Goal: Register for event/course: Sign up to attend an event or enroll in a course

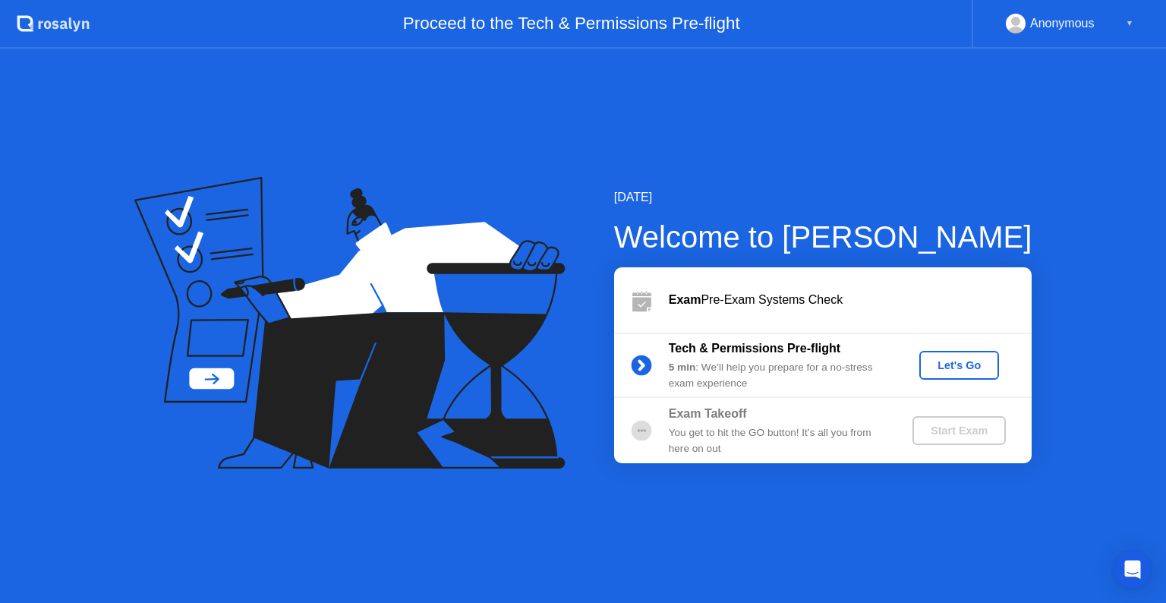
click at [947, 362] on div "Let's Go" at bounding box center [959, 365] width 68 height 12
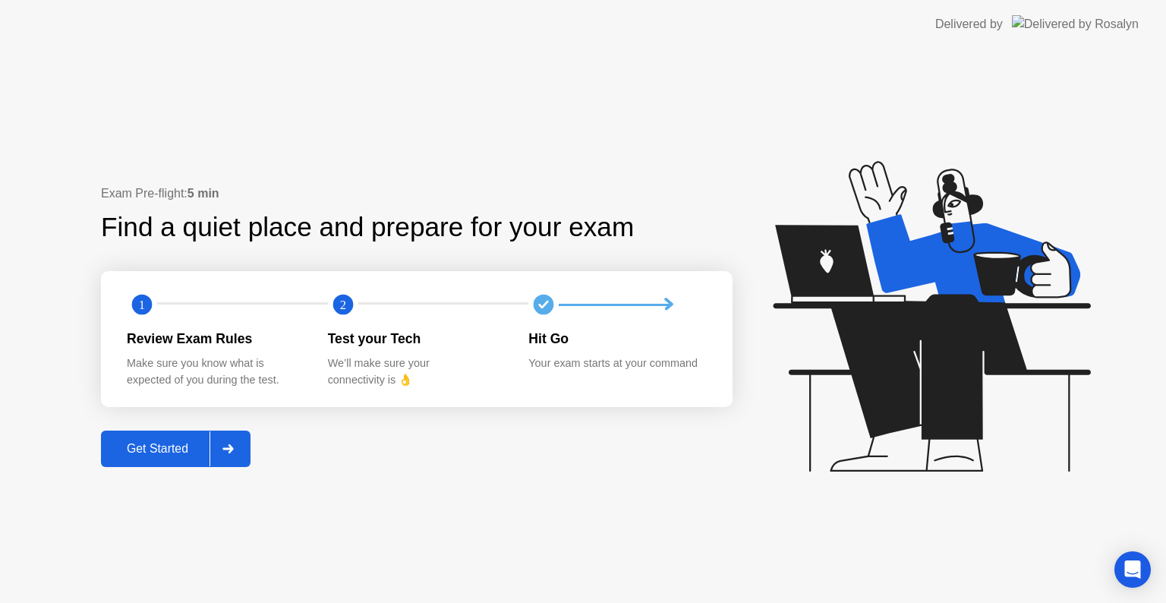
click at [228, 450] on icon at bounding box center [227, 448] width 11 height 9
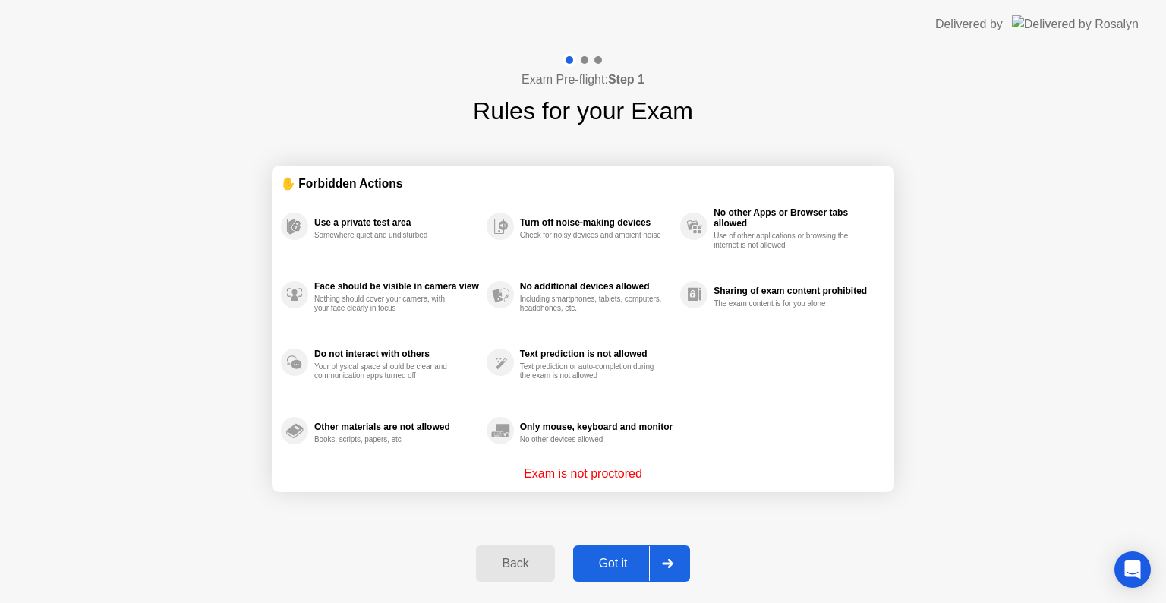
drag, startPoint x: 724, startPoint y: 205, endPoint x: 839, endPoint y: 230, distance: 117.3
click at [839, 230] on div "No other Apps or Browser tabs allowed Use of other applications or browsing the…" at bounding box center [795, 226] width 164 height 47
click at [628, 559] on div "Got it" at bounding box center [613, 563] width 71 height 14
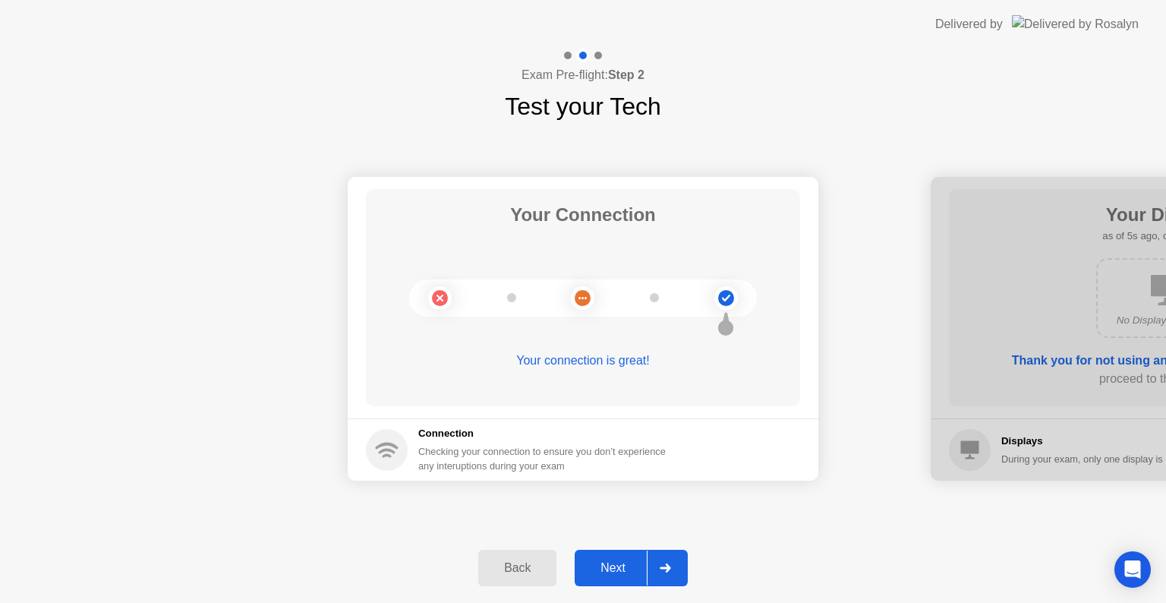
click at [680, 568] on div at bounding box center [665, 567] width 36 height 35
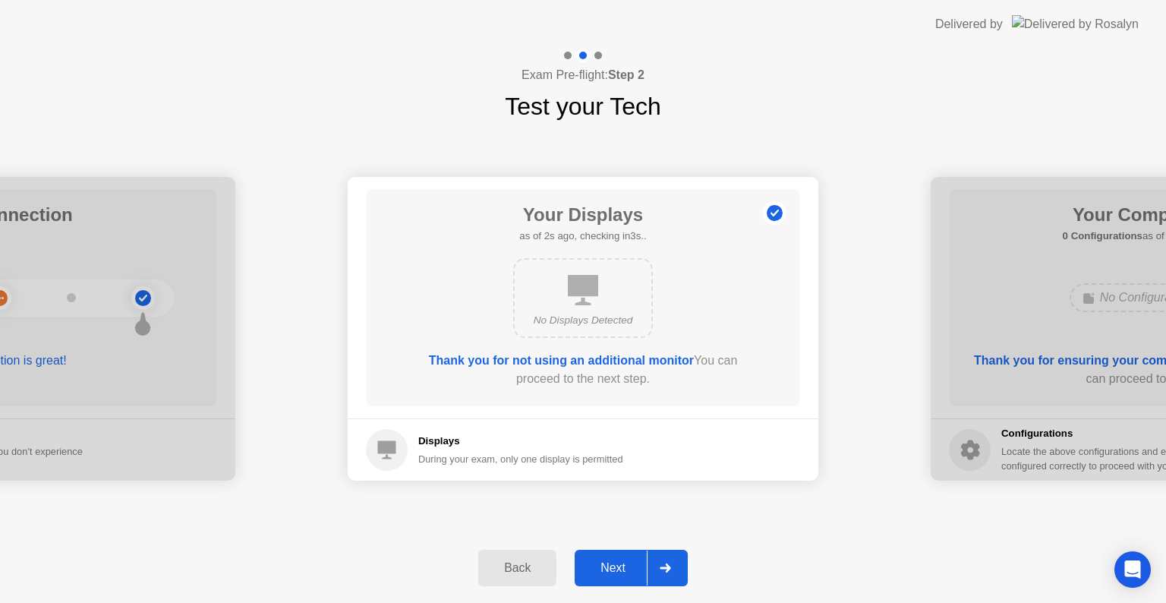
click at [646, 564] on div "Next" at bounding box center [613, 568] width 68 height 14
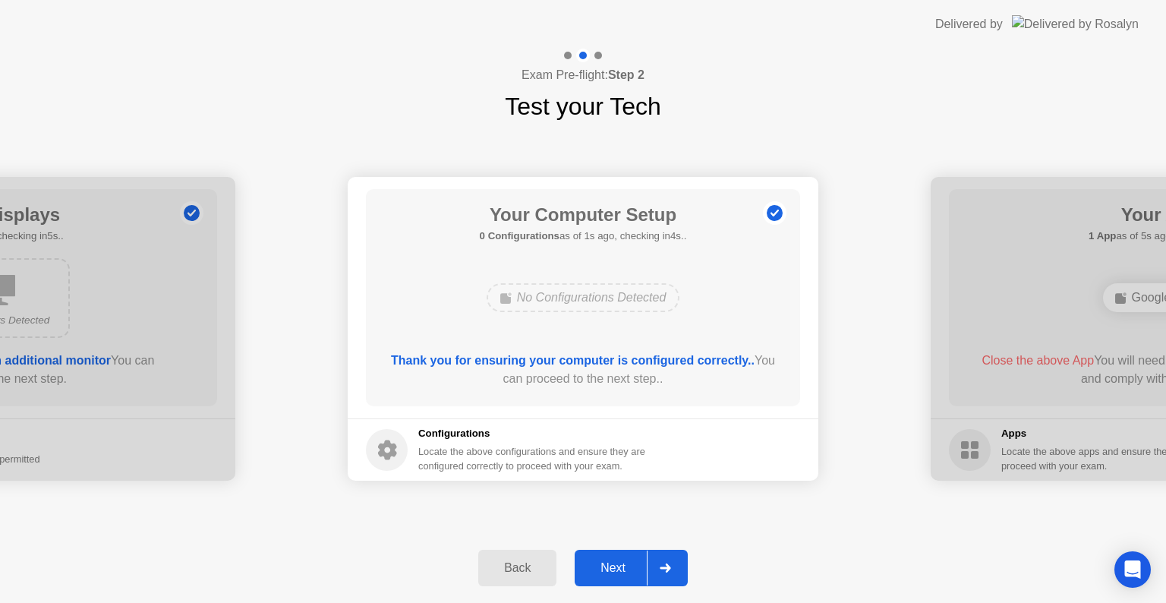
click at [647, 571] on div at bounding box center [665, 567] width 36 height 35
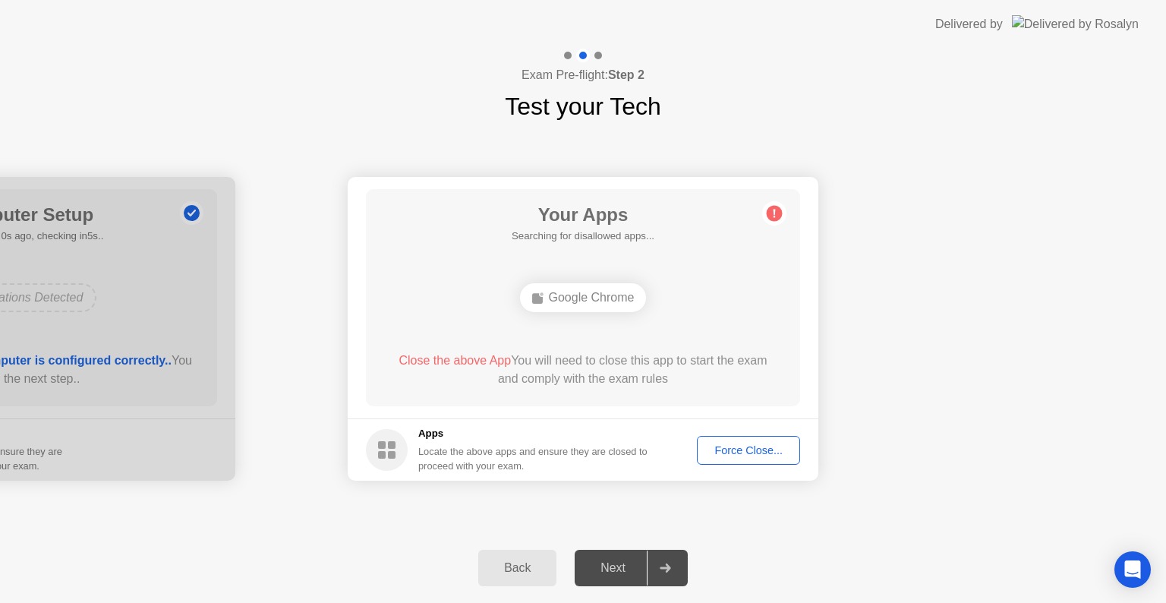
click at [422, 364] on span "Close the above App" at bounding box center [454, 360] width 112 height 13
click at [720, 448] on div "Force Close..." at bounding box center [748, 450] width 93 height 12
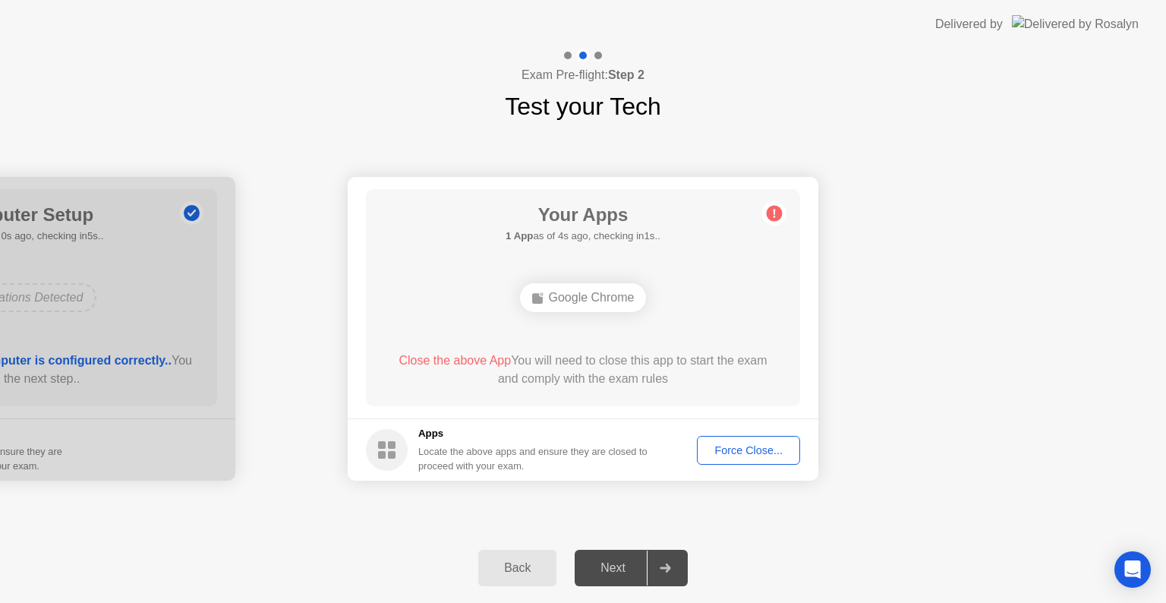
click at [777, 212] on circle at bounding box center [775, 214] width 16 height 16
click at [516, 570] on div "Back" at bounding box center [517, 568] width 69 height 14
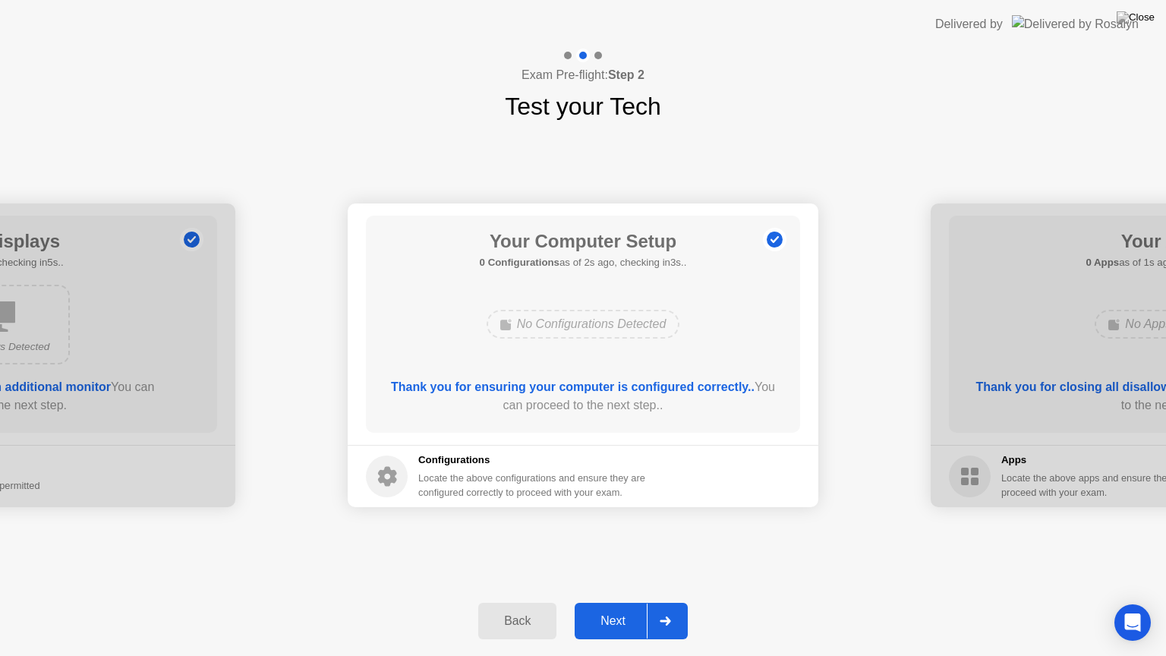
click at [612, 602] on button "Next" at bounding box center [631, 621] width 113 height 36
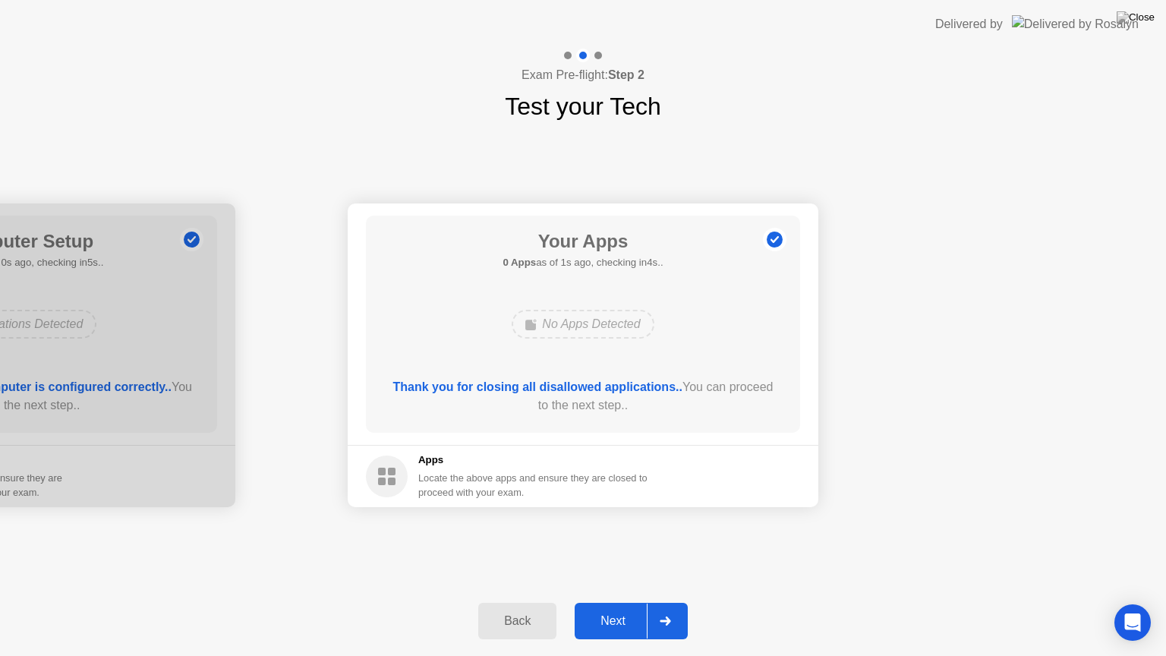
click at [625, 602] on div "Next" at bounding box center [613, 621] width 68 height 14
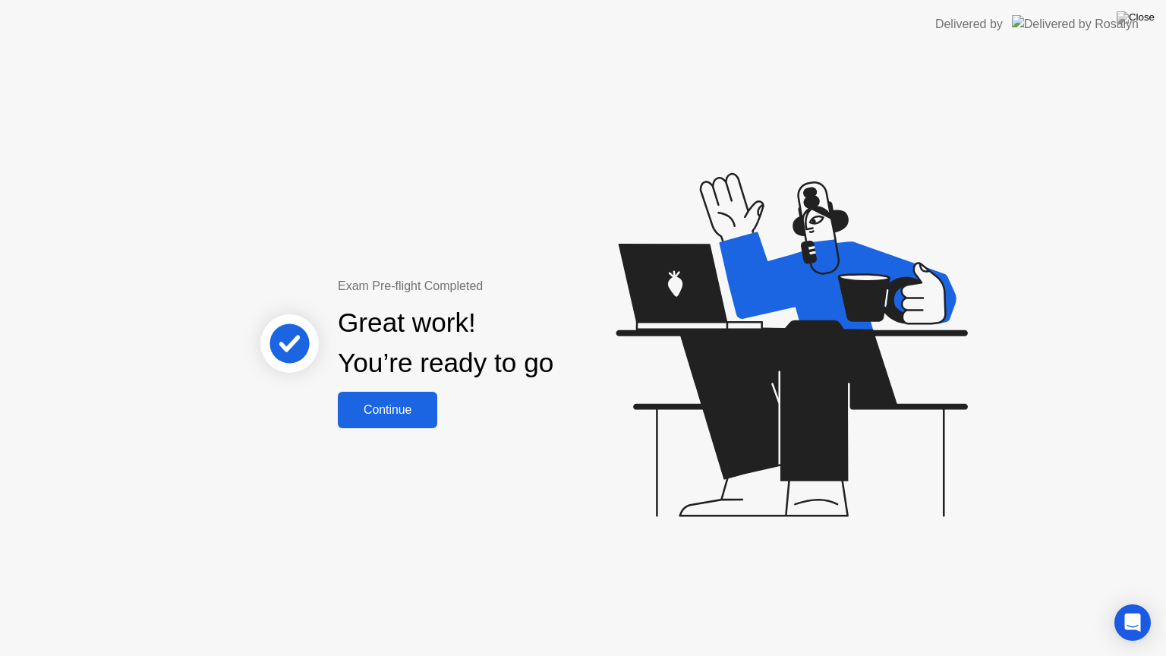
click at [412, 410] on div "Continue" at bounding box center [387, 410] width 90 height 14
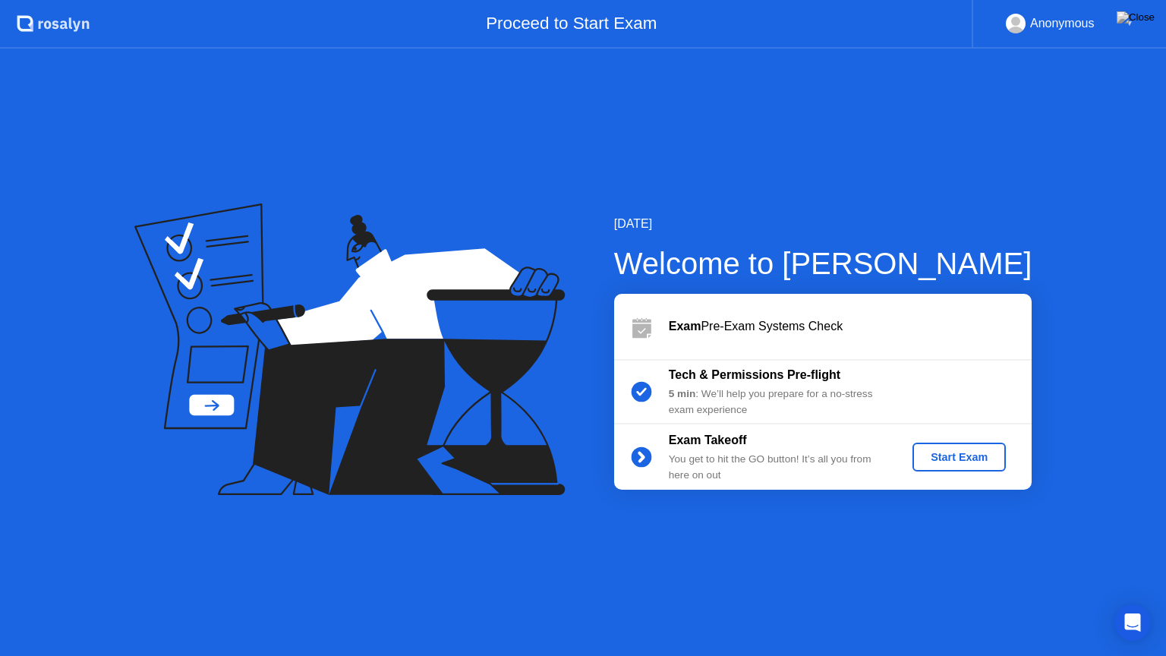
click at [965, 455] on div "Start Exam" at bounding box center [958, 457] width 81 height 12
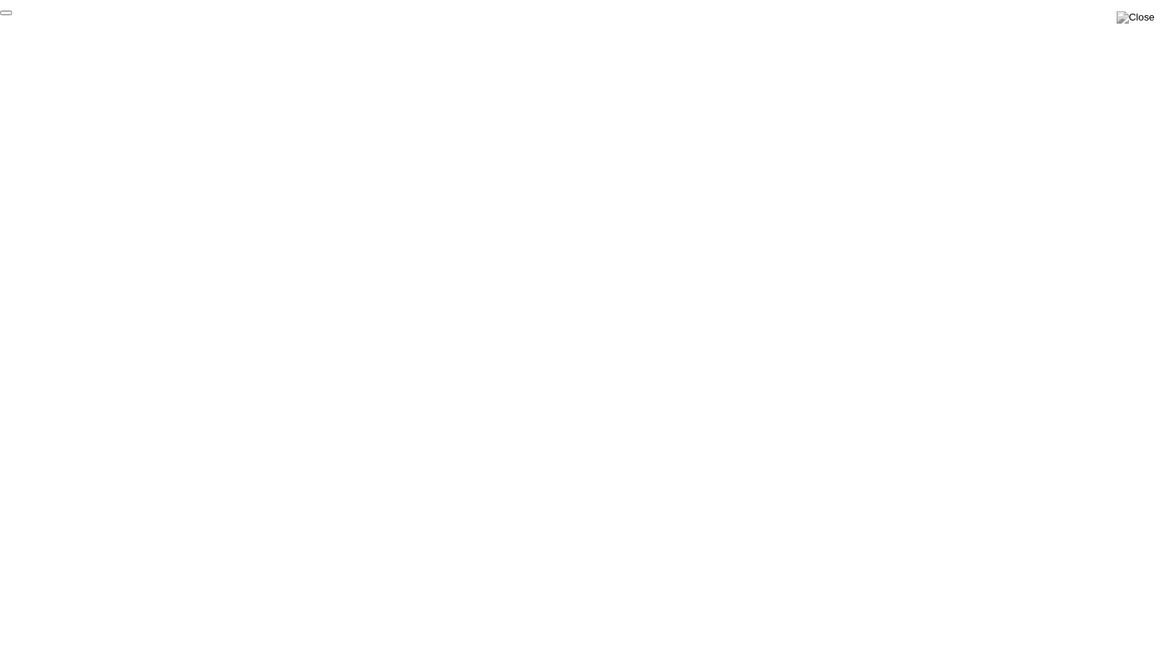
click div "End Proctoring Session"
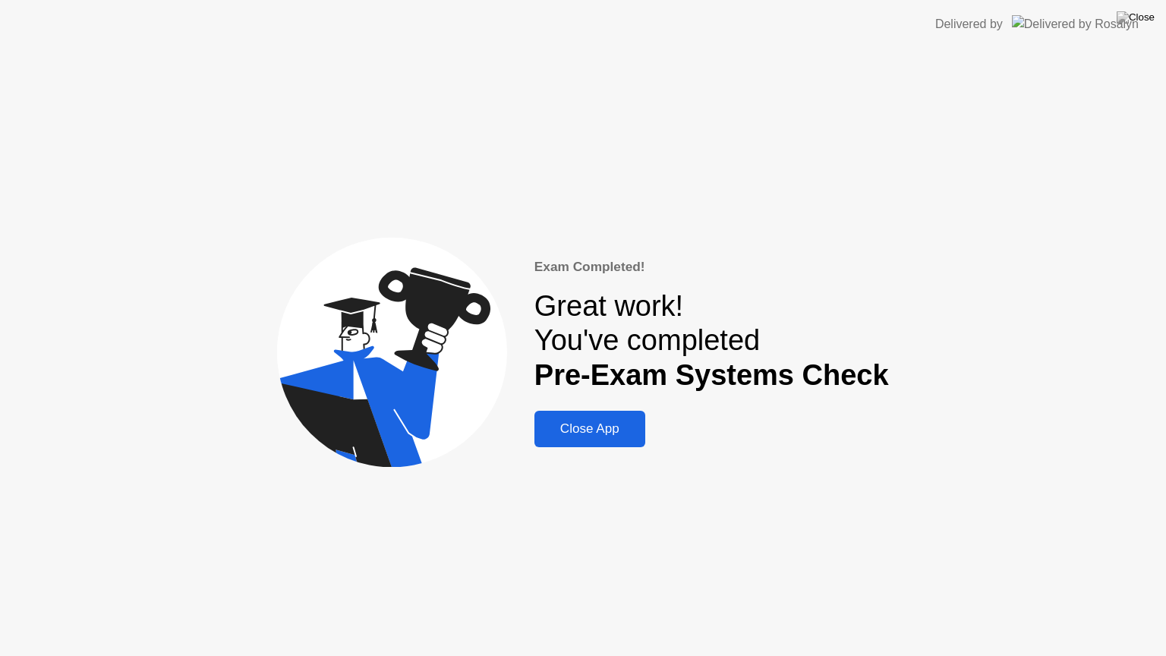
click at [609, 430] on div "Close App" at bounding box center [590, 428] width 102 height 15
